Goal: Information Seeking & Learning: Learn about a topic

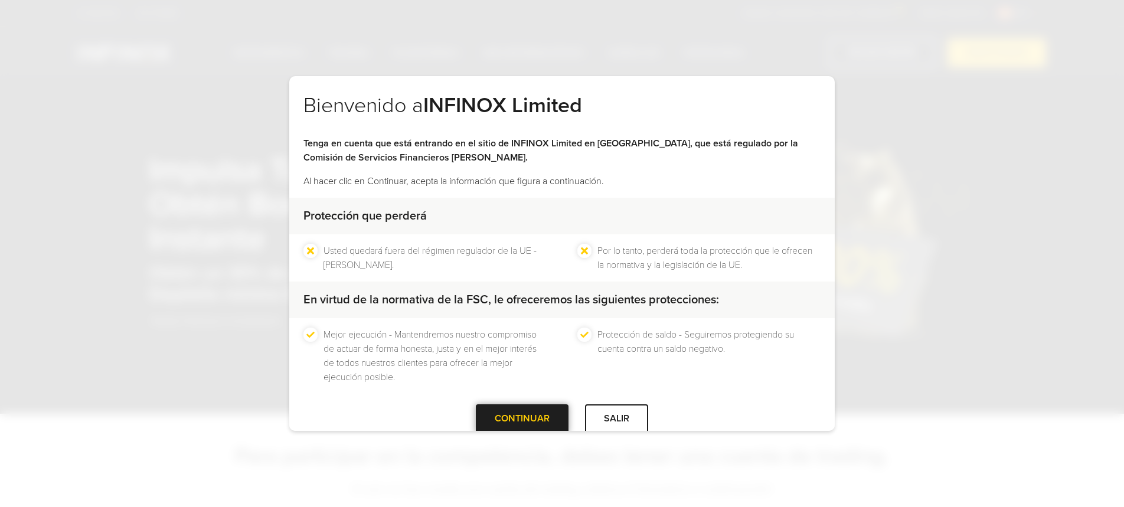
click at [523, 419] on div at bounding box center [523, 419] width 0 height 0
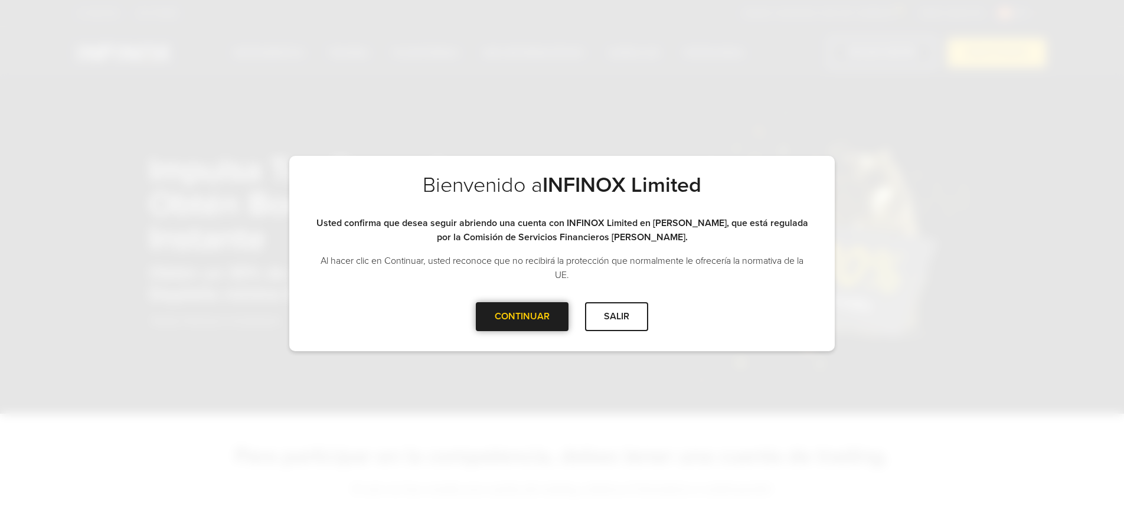
click at [550, 315] on div "CONTINUAR" at bounding box center [522, 316] width 93 height 29
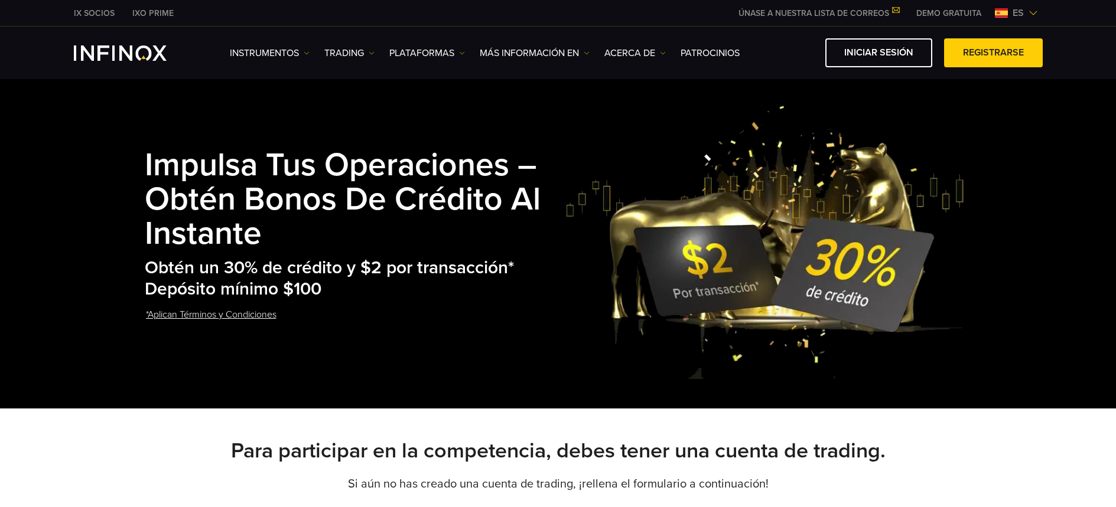
scroll to position [14, 0]
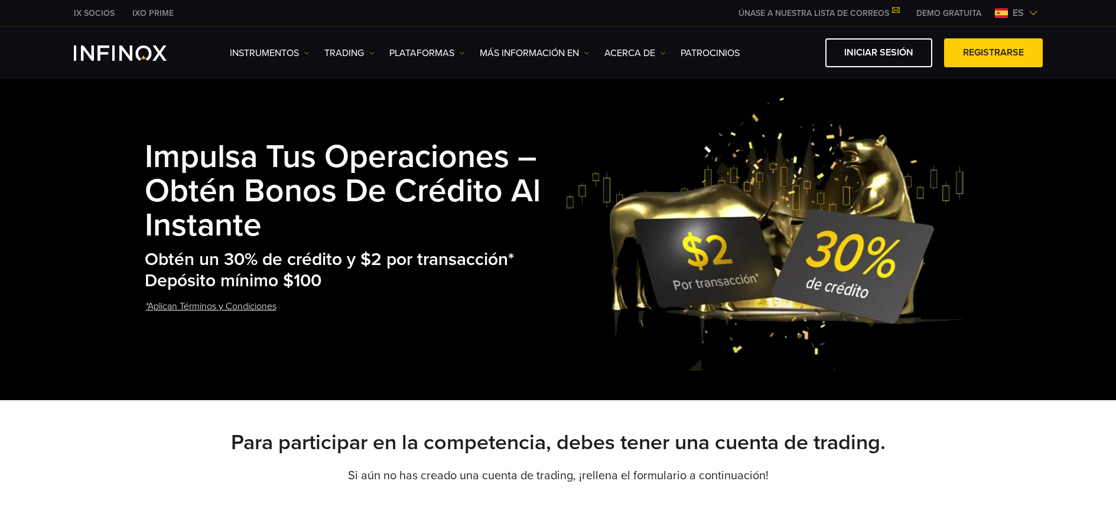
drag, startPoint x: 139, startPoint y: 152, endPoint x: 332, endPoint y: 317, distance: 254.2
click at [332, 317] on div "Impulsa tus Operaciones – Obtén Bonos de Crédito al Instante Obtén un 30% de cr…" at bounding box center [558, 233] width 850 height 276
click at [398, 265] on h2 "Obtén un 30% de crédito y $2 por transacción* Depósito mínimo $100" at bounding box center [355, 270] width 420 height 43
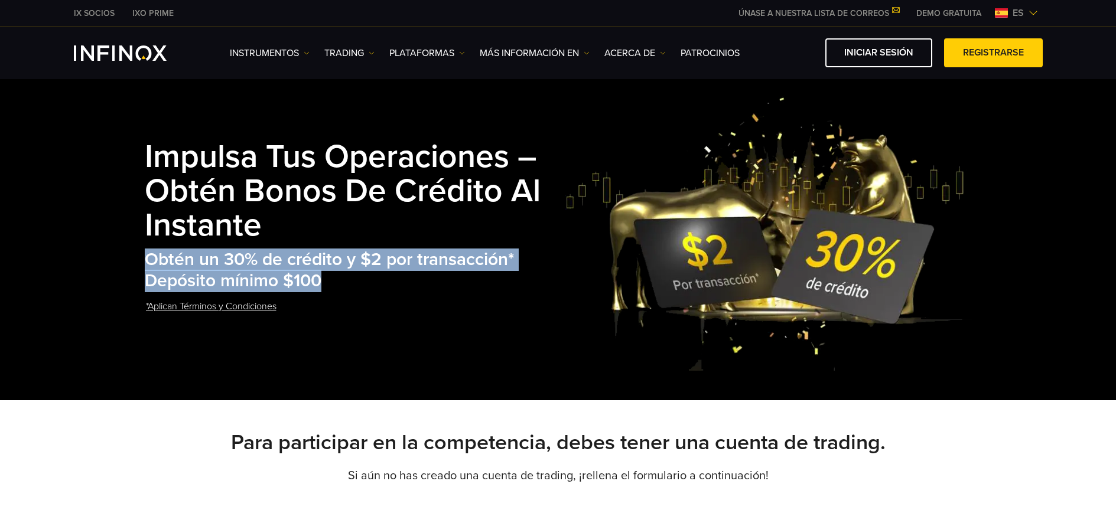
drag, startPoint x: 334, startPoint y: 278, endPoint x: 158, endPoint y: 256, distance: 177.3
click at [148, 258] on h2 "Obtén un 30% de crédito y $2 por transacción* Depósito mínimo $100" at bounding box center [355, 270] width 420 height 43
click at [229, 252] on h2 "Obtén un 30% de crédito y $2 por transacción* Depósito mínimo $100" at bounding box center [355, 270] width 420 height 43
drag, startPoint x: 177, startPoint y: 257, endPoint x: 330, endPoint y: 278, distance: 153.8
click at [330, 278] on h2 "Obtén un 30% de crédito y $2 por transacción* Depósito mínimo $100" at bounding box center [355, 270] width 420 height 43
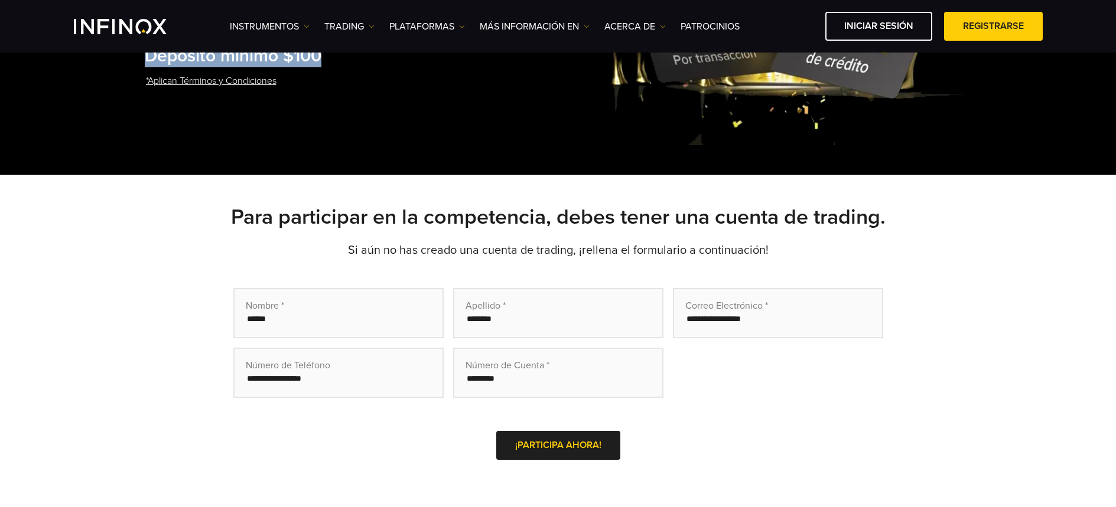
scroll to position [189, 0]
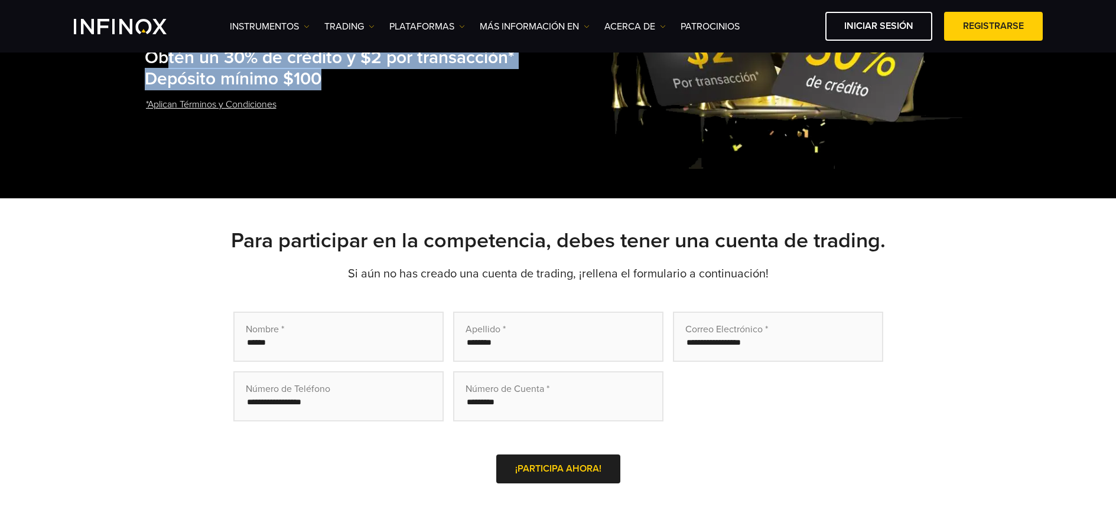
click at [237, 100] on link "*Aplican Términos y Condiciones" at bounding box center [211, 104] width 133 height 29
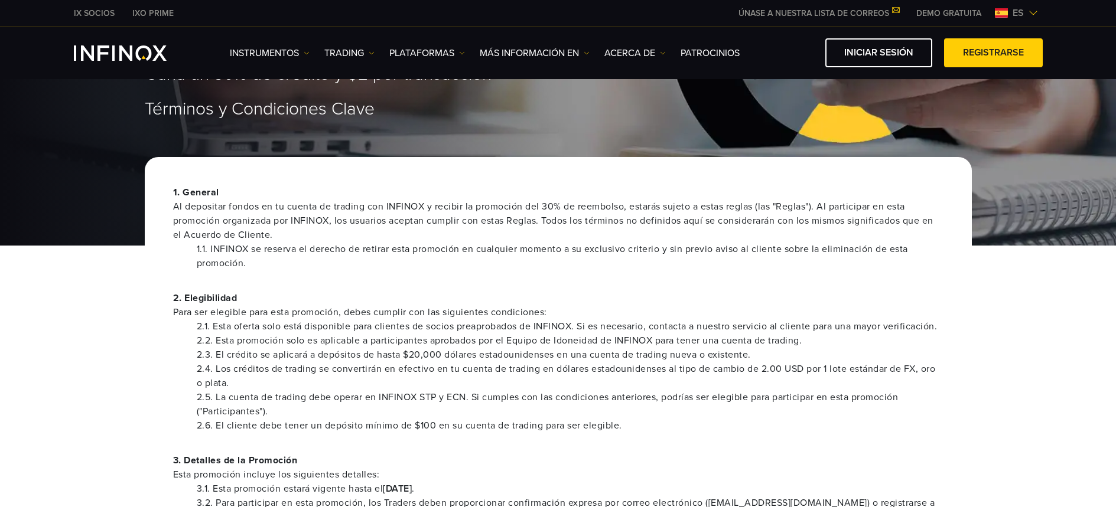
scroll to position [192, 0]
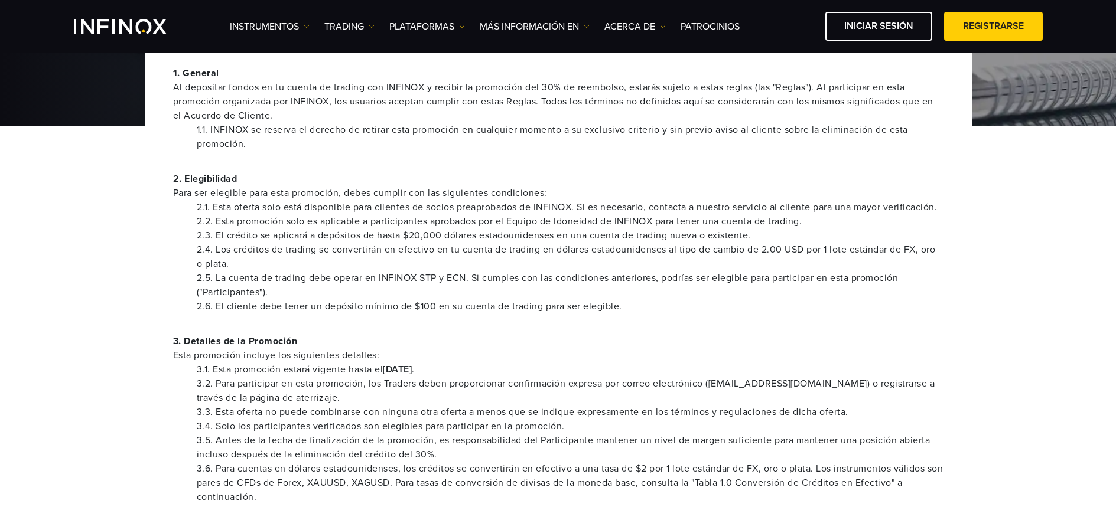
drag, startPoint x: 504, startPoint y: 361, endPoint x: 507, endPoint y: 374, distance: 13.3
click at [507, 374] on div "3. Detalles de la Promoción Esta promoción incluye los siguientes detalles: 3.1…" at bounding box center [558, 461] width 770 height 255
click at [405, 269] on li "2.4. Los créditos de trading se convertirán en efectivo en tu cuenta de trading…" at bounding box center [570, 257] width 746 height 28
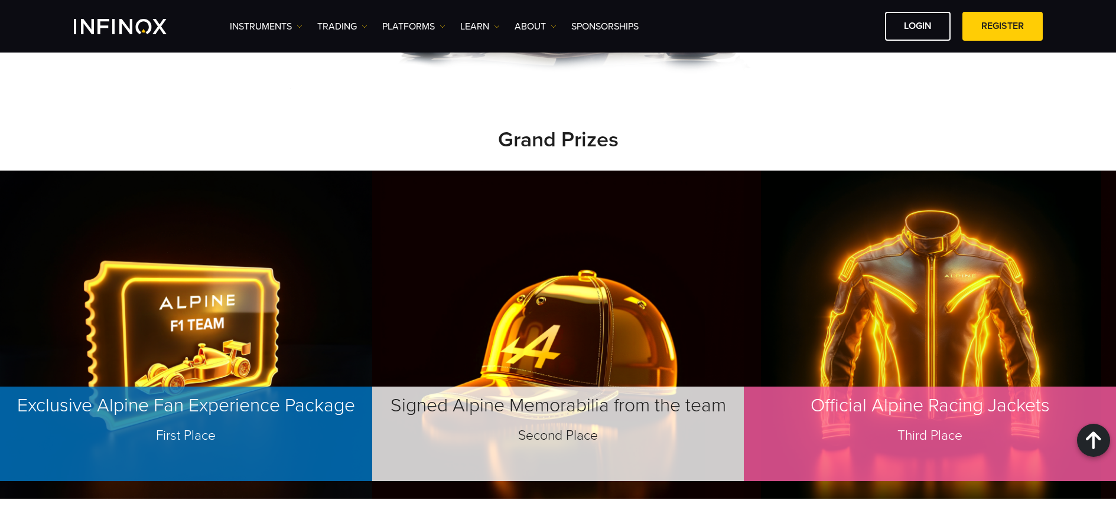
click at [350, 223] on img at bounding box center [186, 335] width 372 height 328
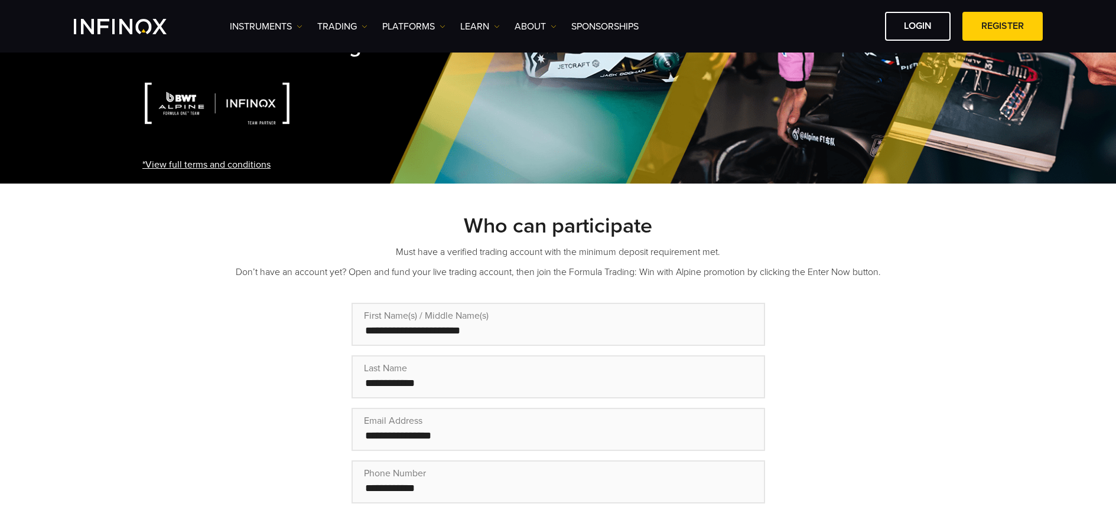
scroll to position [50, 0]
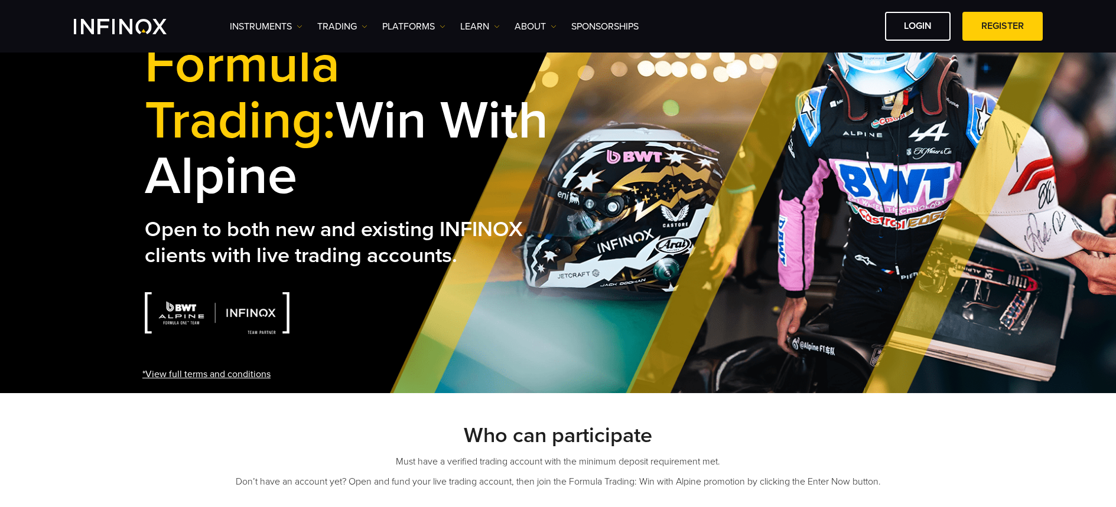
click at [240, 367] on link "*View full terms and conditions" at bounding box center [206, 374] width 128 height 14
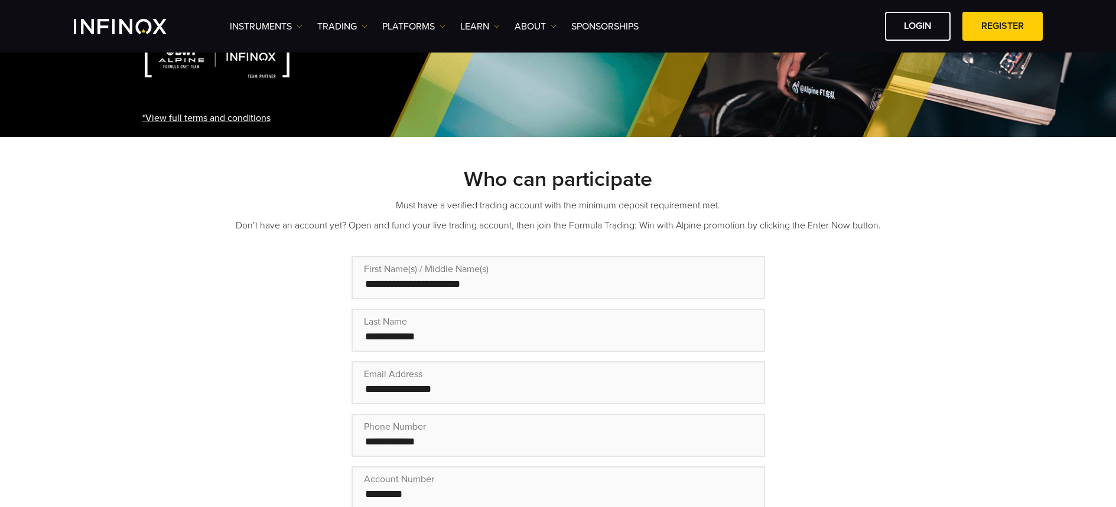
scroll to position [43, 0]
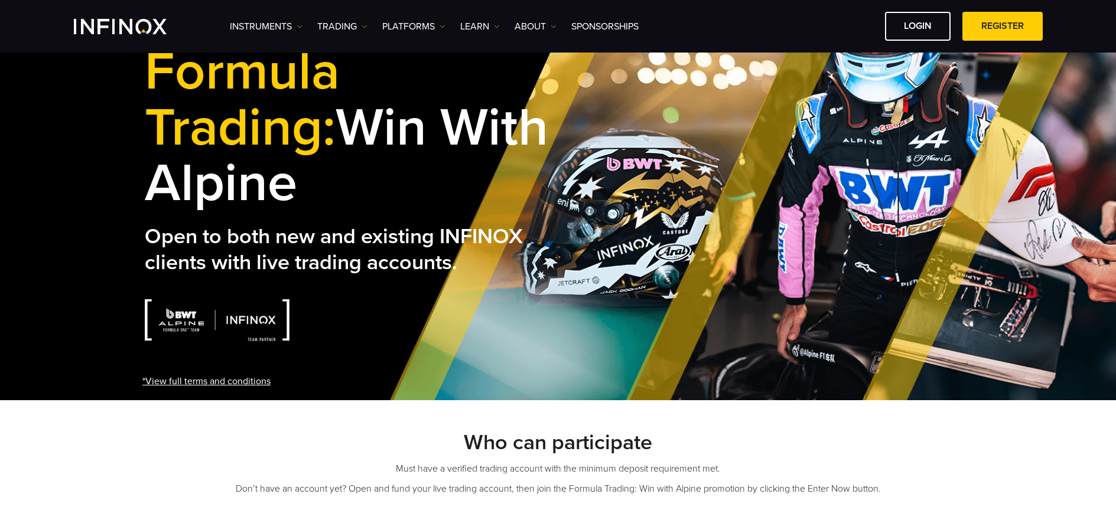
click at [224, 374] on link "*View full terms and conditions" at bounding box center [206, 381] width 128 height 14
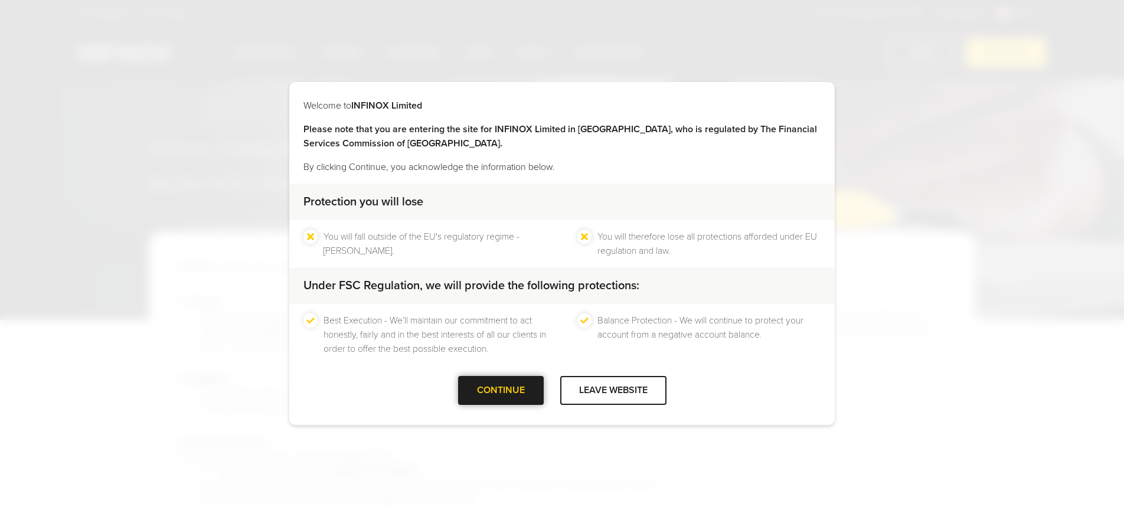
click at [501, 391] on div at bounding box center [501, 391] width 0 height 0
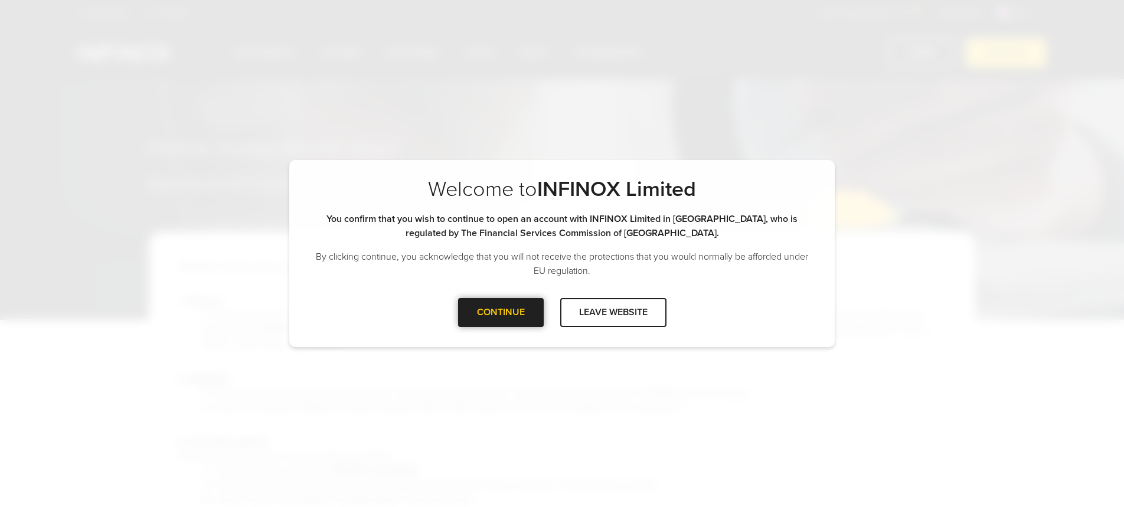
click at [481, 321] on div "CONTINUE" at bounding box center [501, 312] width 86 height 29
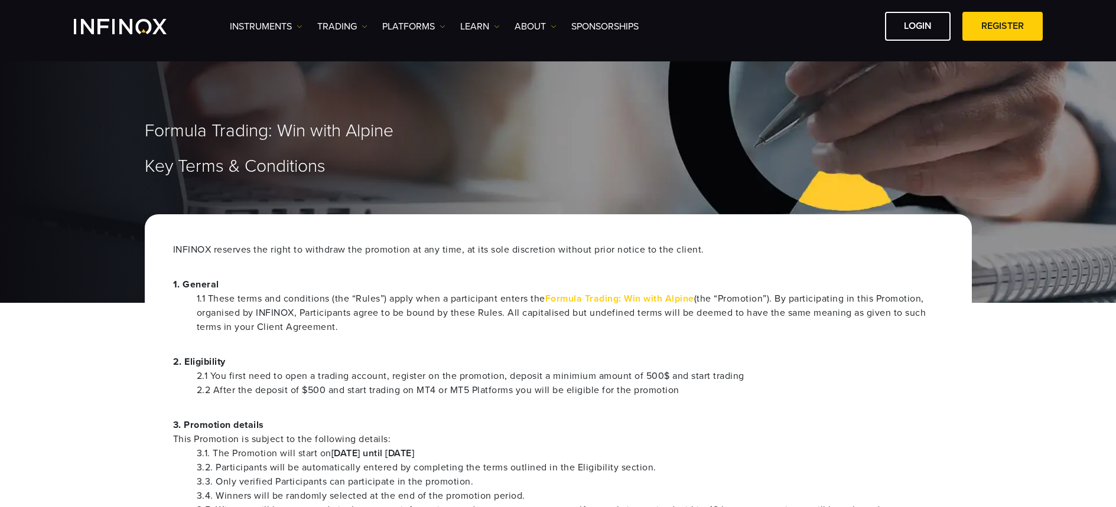
scroll to position [76, 0]
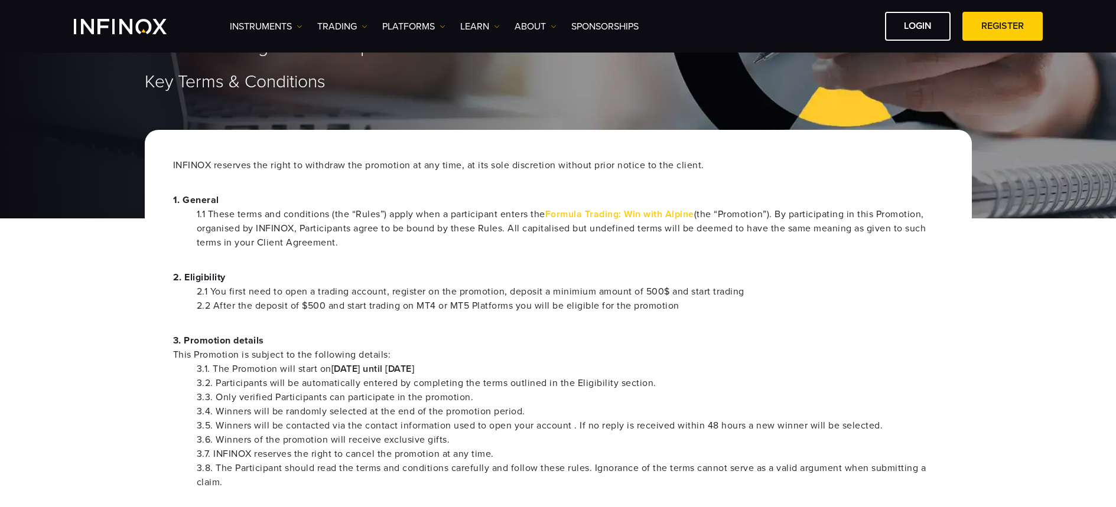
drag, startPoint x: 402, startPoint y: 357, endPoint x: 407, endPoint y: 363, distance: 8.4
click at [402, 357] on span "This Promotion is subject to the following details:" at bounding box center [558, 355] width 770 height 14
drag, startPoint x: 414, startPoint y: 366, endPoint x: 507, endPoint y: 369, distance: 92.8
click at [508, 369] on li "3.1. The Promotion will start on 1st May 2025 until 15th October 2025" at bounding box center [570, 369] width 746 height 14
drag, startPoint x: 507, startPoint y: 369, endPoint x: 418, endPoint y: 373, distance: 89.3
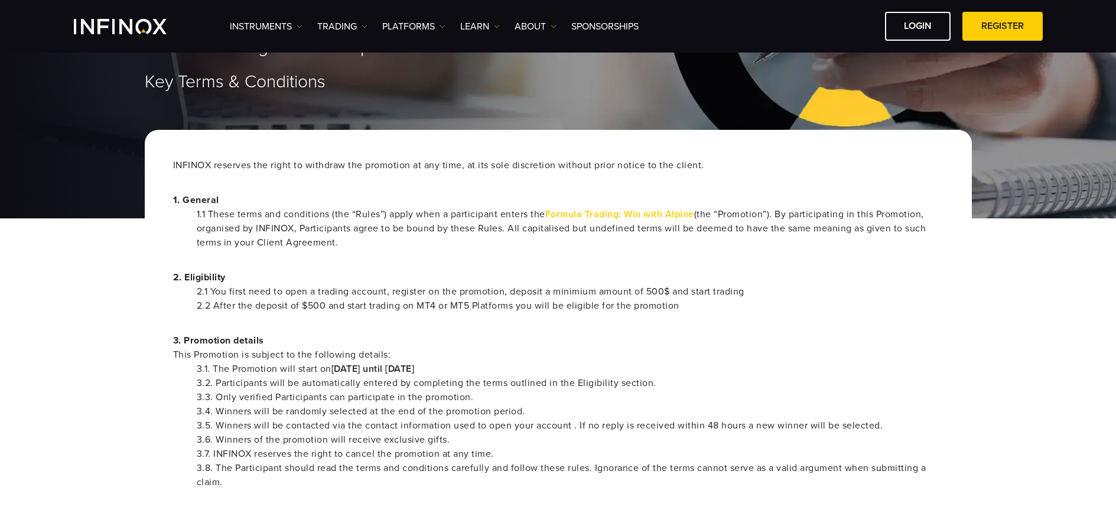
click at [418, 373] on li "3.1. The Promotion will start on 1st May 2025 until 15th October 2025" at bounding box center [570, 369] width 746 height 14
copy strong "15th October 2025"
click at [516, 321] on div "INFINOX reserves the right to withdraw the promotion at any time, at its sole d…" at bounding box center [558, 459] width 827 height 659
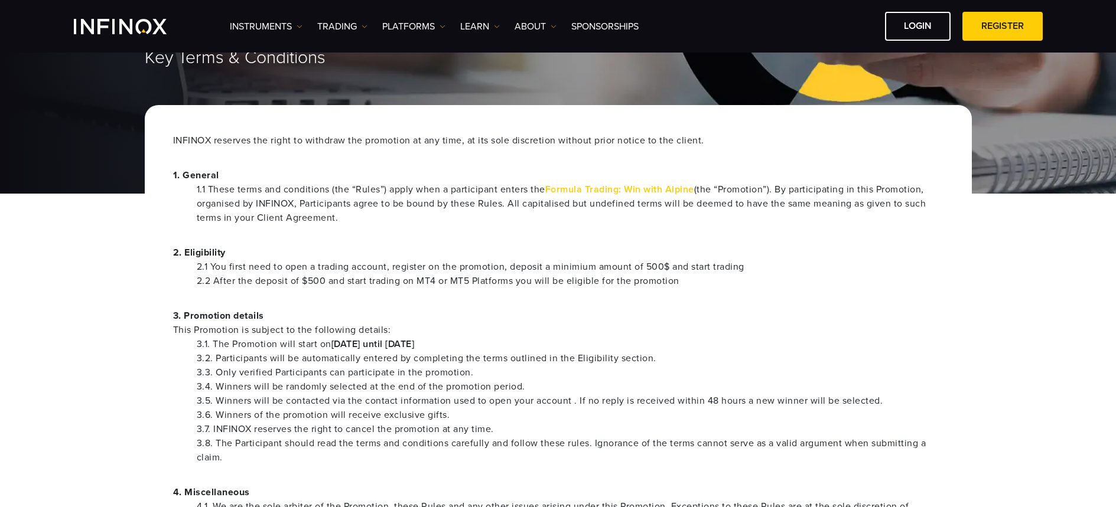
scroll to position [111, 0]
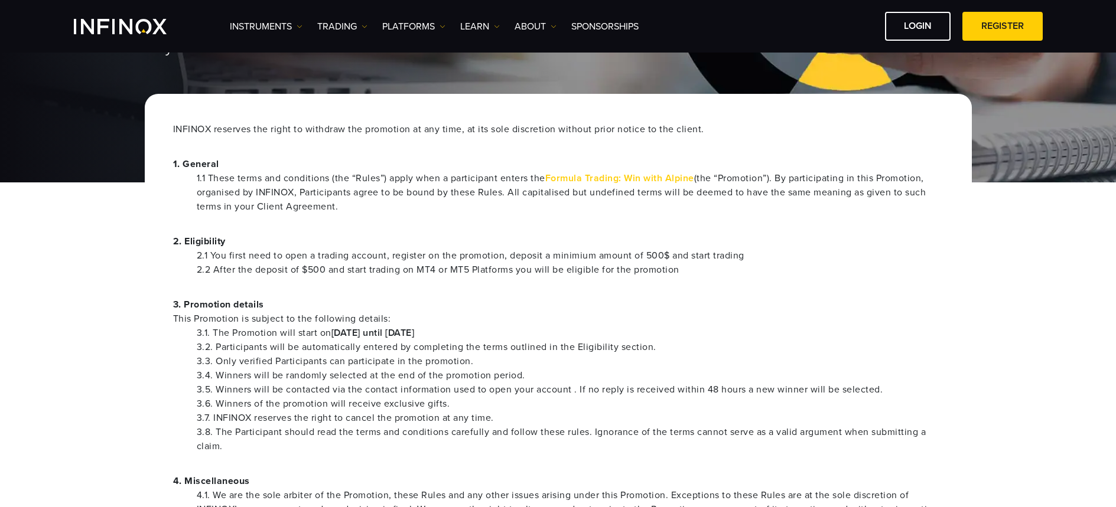
drag, startPoint x: 513, startPoint y: 335, endPoint x: 205, endPoint y: 336, distance: 307.7
click at [205, 336] on li "3.1. The Promotion will start on 1st May 2025 until 15th October 2025" at bounding box center [570, 333] width 746 height 14
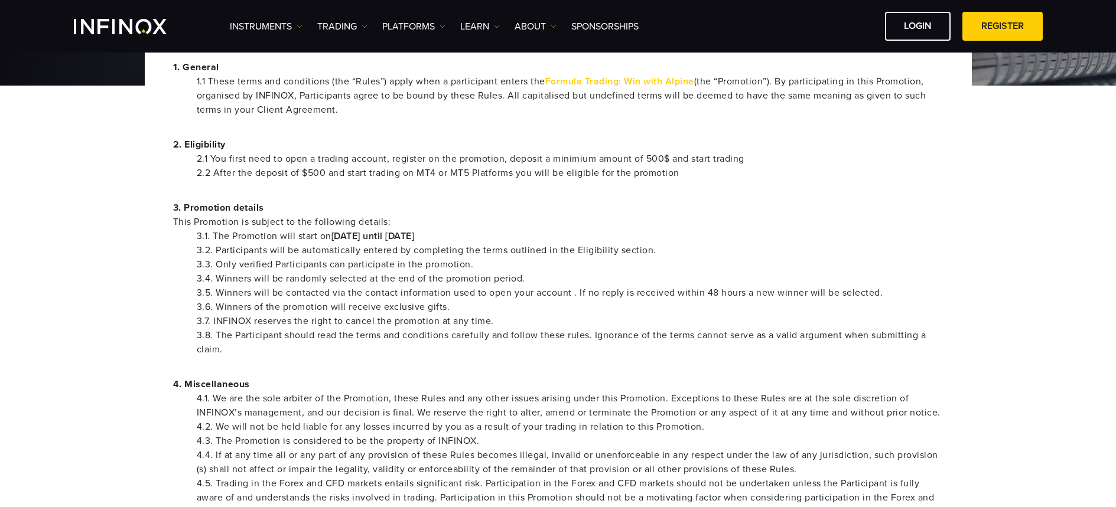
scroll to position [230, 0]
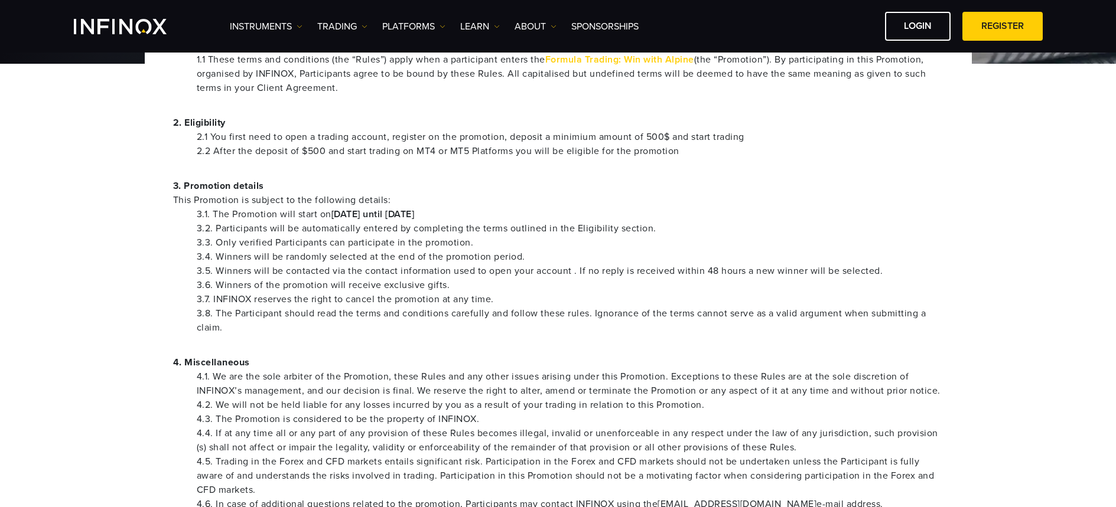
drag, startPoint x: 454, startPoint y: 235, endPoint x: 536, endPoint y: 229, distance: 82.9
click at [454, 236] on li "3.3. Only verified Participants can participate in the promotion." at bounding box center [570, 243] width 746 height 14
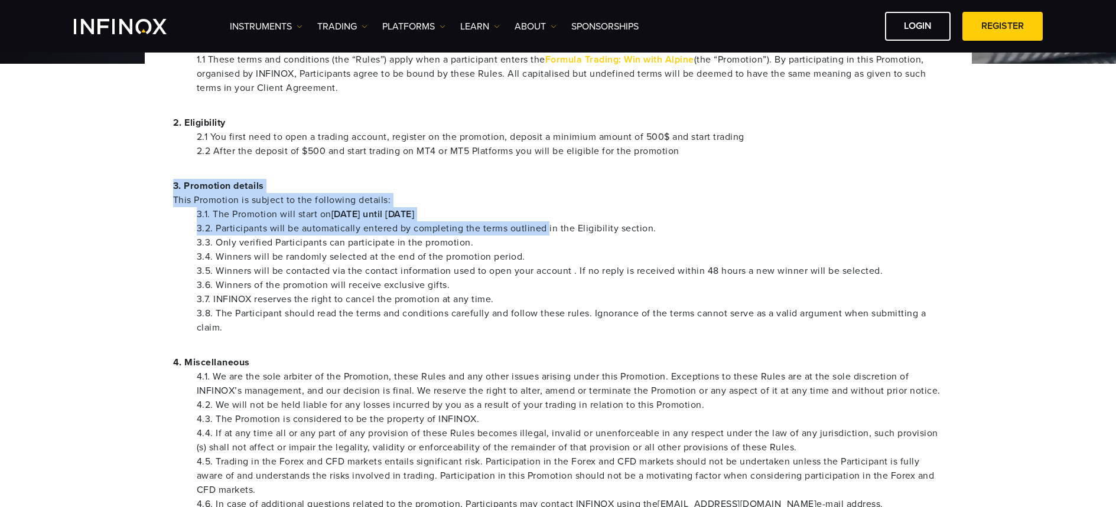
drag, startPoint x: 500, startPoint y: 227, endPoint x: 145, endPoint y: 181, distance: 357.2
click at [145, 181] on div "INFINOX reserves the right to withdraw the promotion at any time, at its sole d…" at bounding box center [558, 304] width 827 height 659
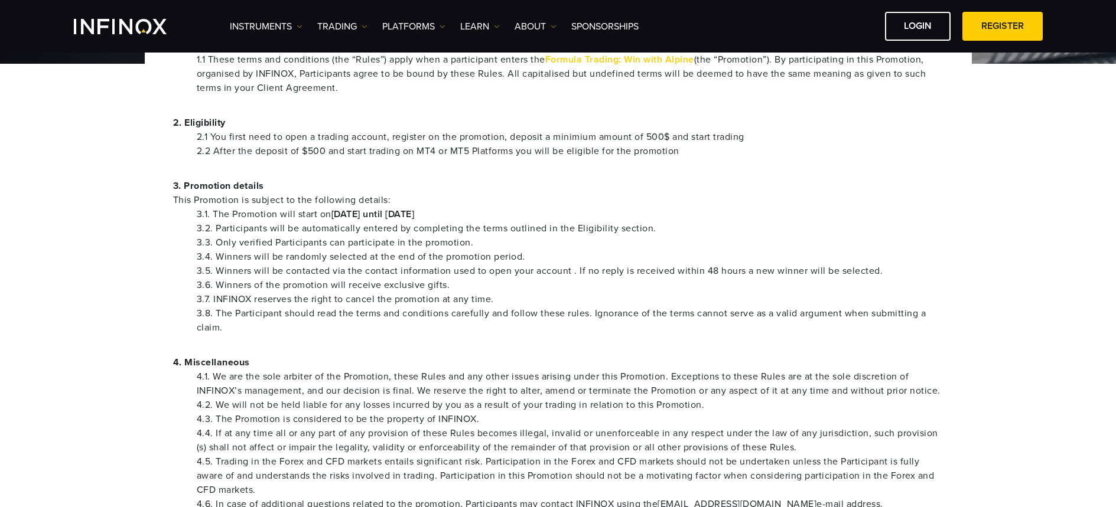
drag, startPoint x: 322, startPoint y: 242, endPoint x: 306, endPoint y: 228, distance: 21.3
click at [322, 242] on li "3.3. Only verified Participants can participate in the promotion." at bounding box center [570, 243] width 746 height 14
drag, startPoint x: 213, startPoint y: 216, endPoint x: 514, endPoint y: 208, distance: 301.9
click at [514, 208] on li "3.1. The Promotion will start on 1st May 2025 until 15th October 2025" at bounding box center [570, 214] width 746 height 14
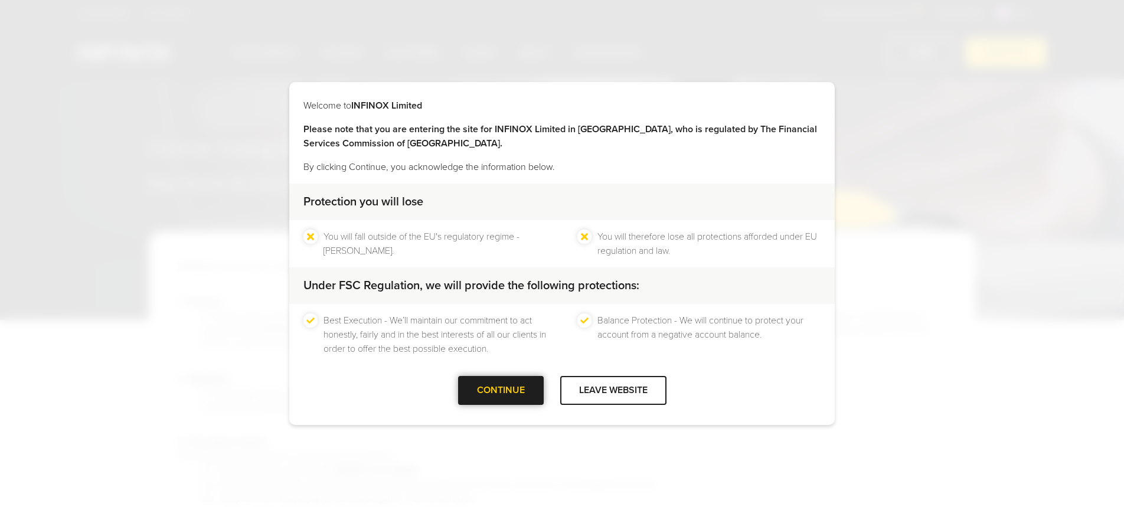
click at [501, 391] on div at bounding box center [501, 391] width 0 height 0
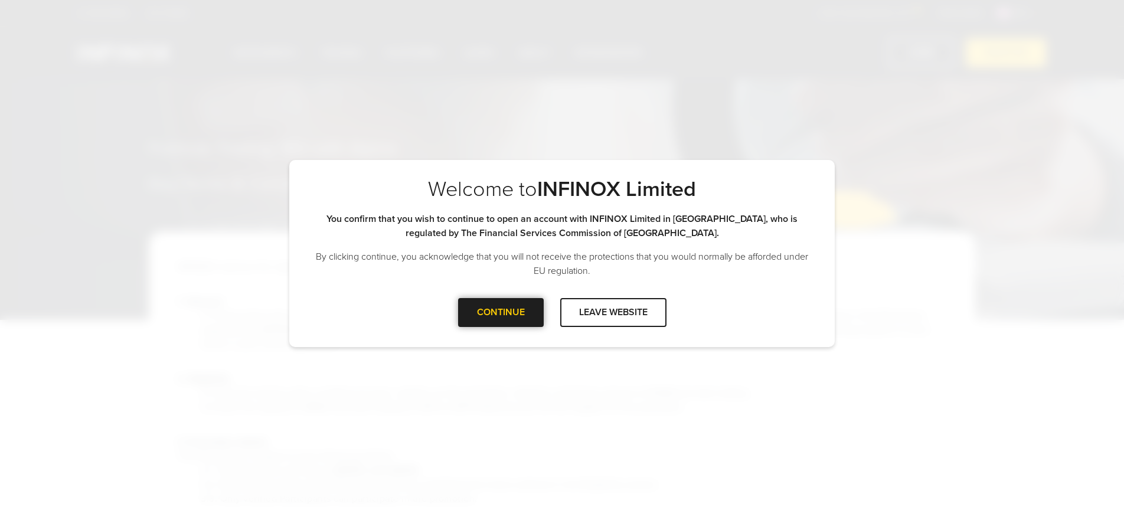
click at [509, 324] on div "CONTINUE" at bounding box center [501, 312] width 86 height 29
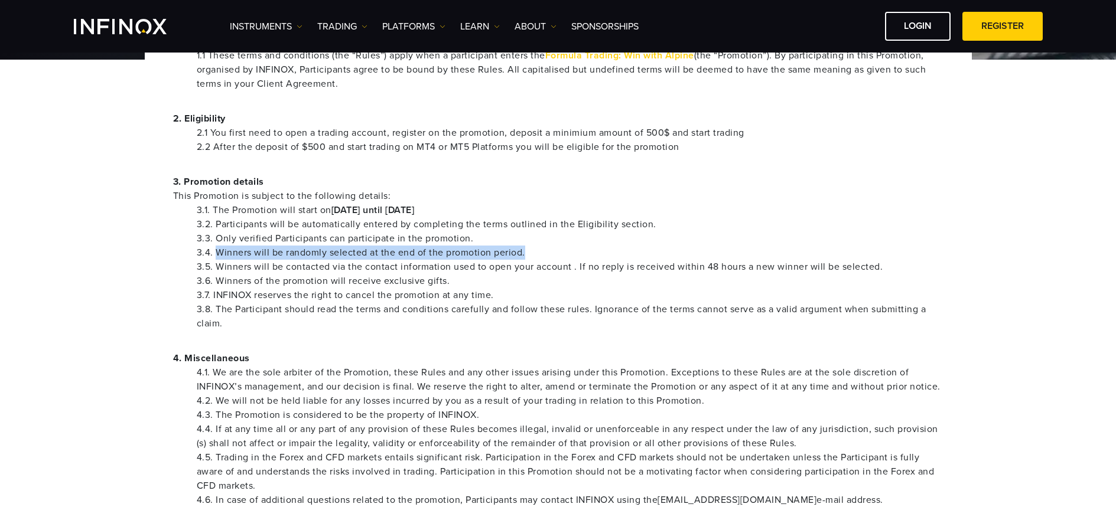
drag, startPoint x: 216, startPoint y: 254, endPoint x: 547, endPoint y: 250, distance: 330.7
click at [547, 250] on li "3.4. Winners will be randomly selected at the end of the promotion period." at bounding box center [570, 253] width 746 height 14
drag, startPoint x: 433, startPoint y: 265, endPoint x: 348, endPoint y: 269, distance: 85.1
click at [432, 265] on li "3.5. Winners will be contacted via the contact information used to open your ac…" at bounding box center [570, 267] width 746 height 14
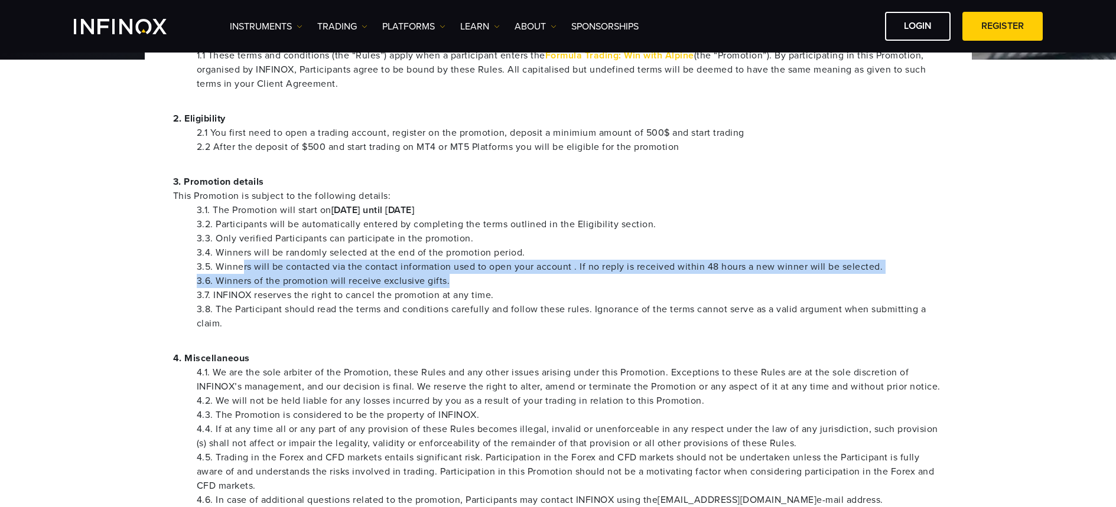
drag, startPoint x: 242, startPoint y: 273, endPoint x: 628, endPoint y: 277, distance: 386.2
click at [643, 275] on ul "3.1. The Promotion will start on 1st May 2025 until 15th October 2025 3.2. Part…" at bounding box center [558, 267] width 770 height 128
click at [487, 276] on li "3.6. Winners of the promotion will receive exclusive gifts." at bounding box center [570, 281] width 746 height 14
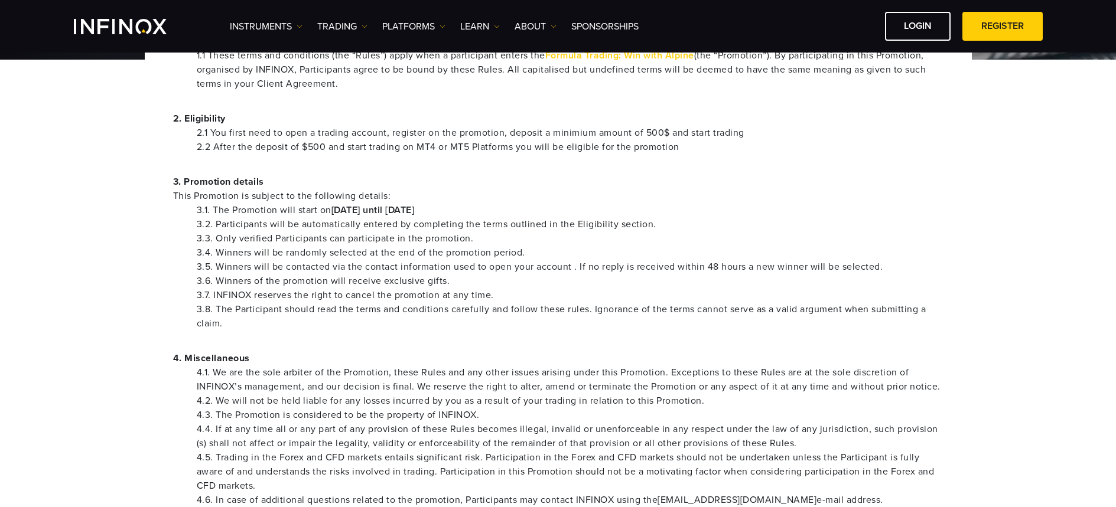
drag, startPoint x: 207, startPoint y: 252, endPoint x: 403, endPoint y: 252, distance: 196.7
click at [397, 252] on li "3.4. Winners will be randomly selected at the end of the promotion period." at bounding box center [570, 253] width 746 height 14
drag, startPoint x: 533, startPoint y: 252, endPoint x: 162, endPoint y: 252, distance: 370.3
click at [162, 252] on div "INFINOX reserves the right to withdraw the promotion at any time, at its sole d…" at bounding box center [558, 300] width 827 height 659
copy li "3.4. Winners will be randomly selected at the end of the promotion period."
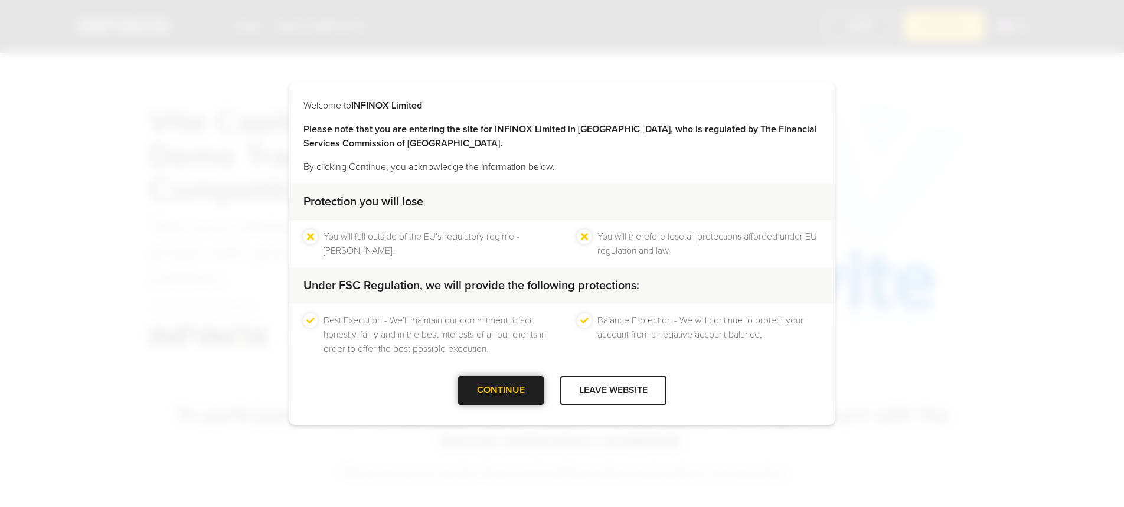
click at [501, 391] on div at bounding box center [501, 391] width 0 height 0
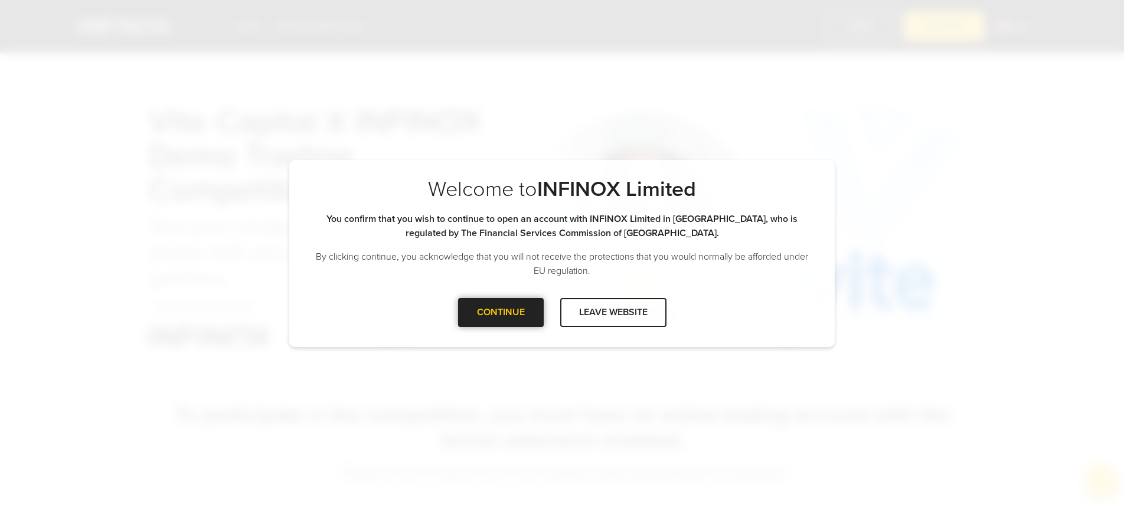
click at [501, 312] on div at bounding box center [501, 312] width 0 height 0
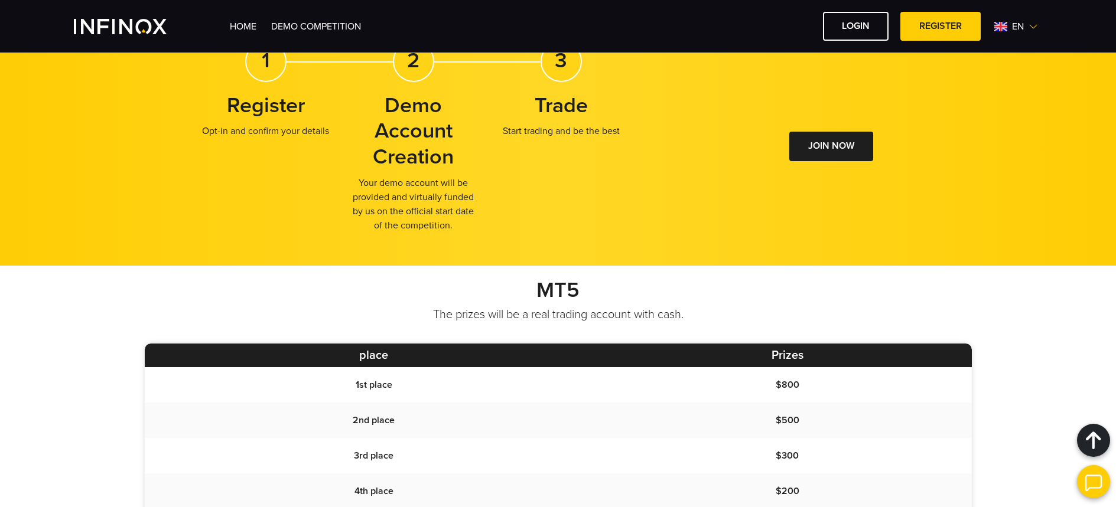
scroll to position [953, 0]
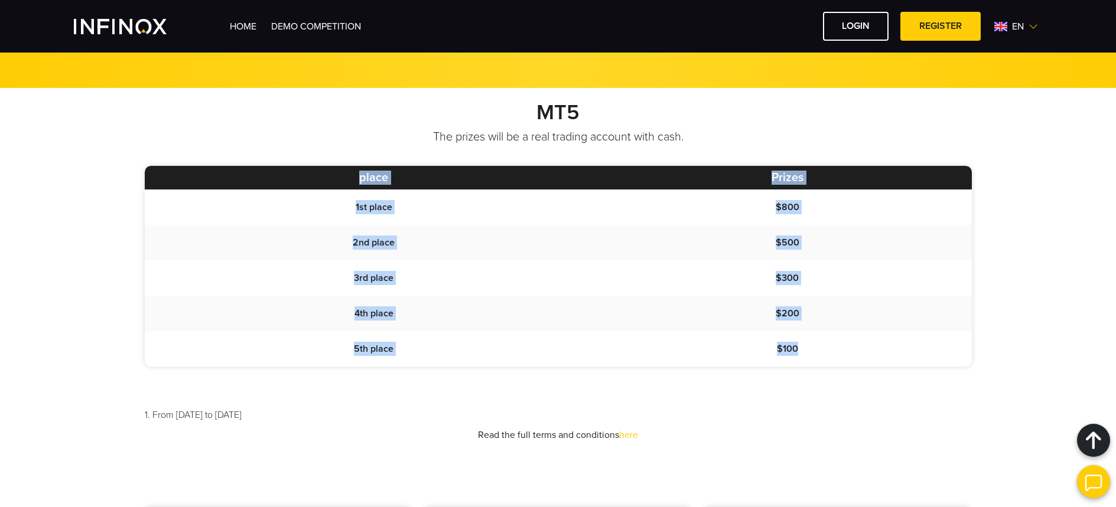
drag, startPoint x: 822, startPoint y: 354, endPoint x: 253, endPoint y: 162, distance: 601.0
click at [253, 162] on div "MT5 The prizes will be a real trading account with cash. place Prizes 1st place…" at bounding box center [558, 271] width 850 height 343
drag, startPoint x: 190, startPoint y: 169, endPoint x: 842, endPoint y: 358, distance: 678.1
click at [842, 358] on table "place Prizes 1st place $800 2nd place $500 3rd place $300 4th place $200 5th pl…" at bounding box center [558, 266] width 827 height 201
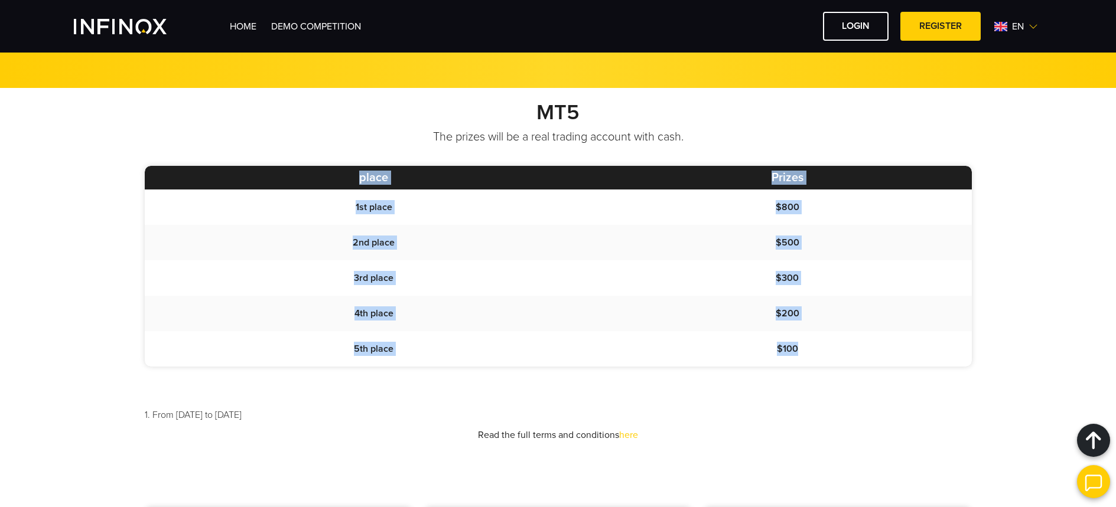
click at [874, 352] on td "$100" at bounding box center [787, 348] width 369 height 35
drag, startPoint x: 770, startPoint y: 331, endPoint x: 303, endPoint y: 152, distance: 500.2
click at [303, 152] on div "MT5 The prizes will be a real trading account with cash. place Prizes 1st place…" at bounding box center [558, 271] width 850 height 343
click at [311, 180] on th "place" at bounding box center [374, 178] width 458 height 24
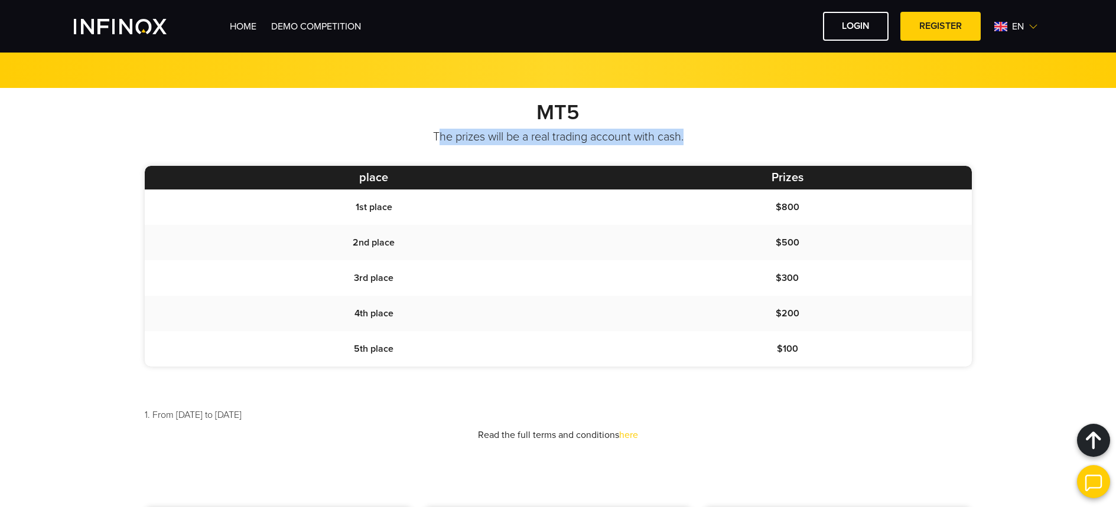
drag, startPoint x: 488, startPoint y: 139, endPoint x: 762, endPoint y: 137, distance: 274.0
click at [758, 138] on p "The prizes will be a real trading account with cash." at bounding box center [558, 137] width 827 height 17
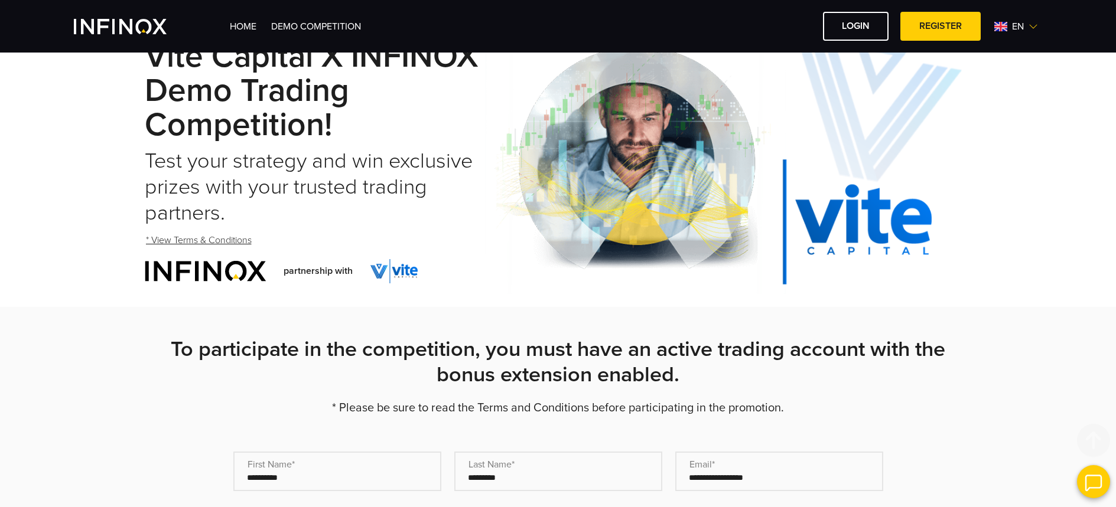
scroll to position [0, 0]
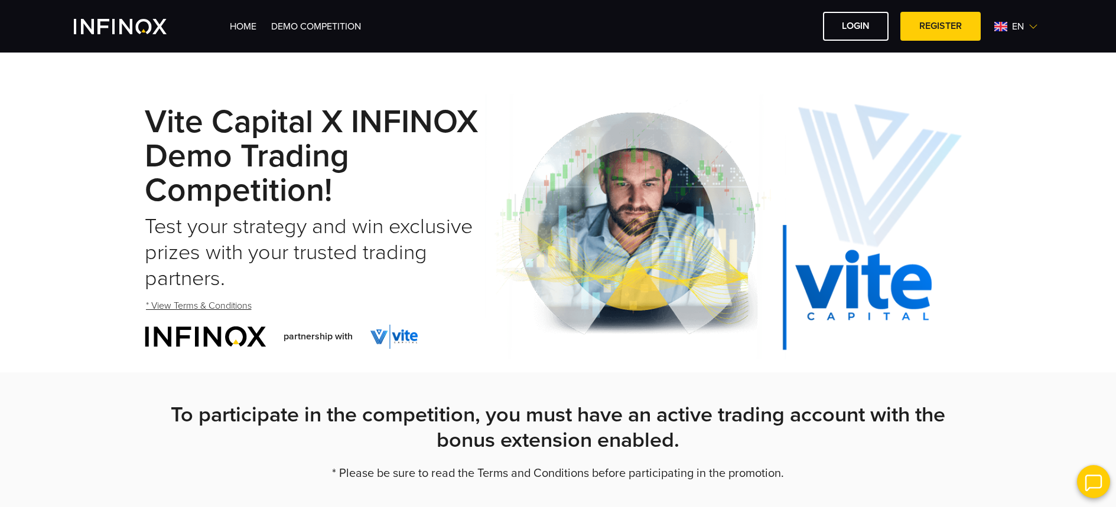
click at [1008, 33] on span "en" at bounding box center [1017, 26] width 21 height 14
click at [992, 100] on link "Español" at bounding box center [1003, 104] width 32 height 14
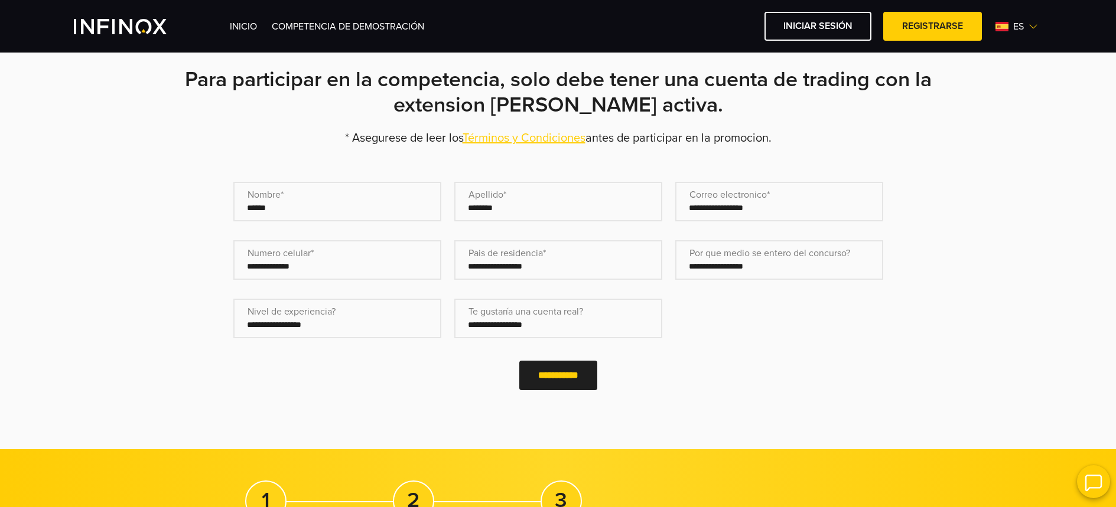
scroll to position [324, 0]
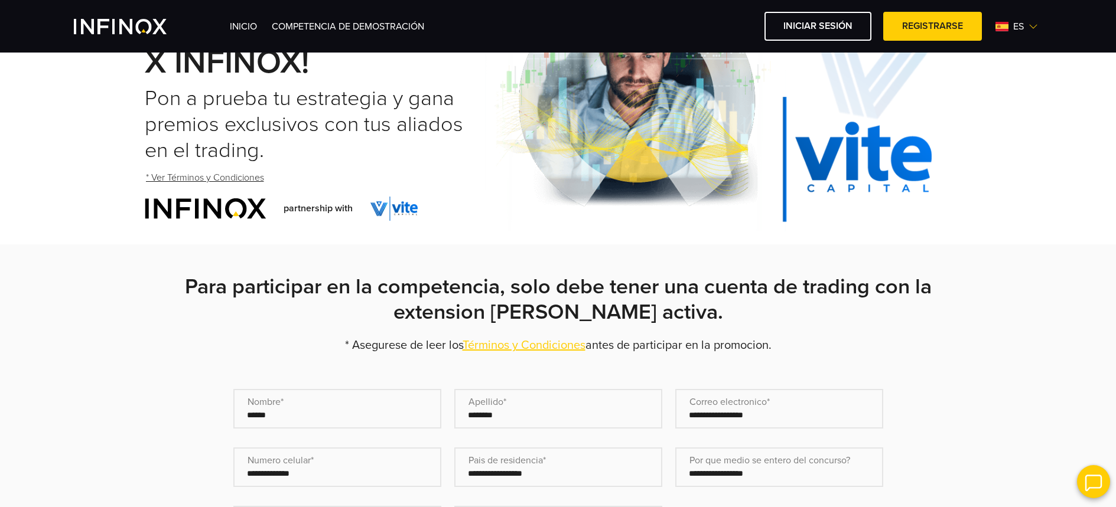
scroll to position [128, 0]
